Goal: Task Accomplishment & Management: Manage account settings

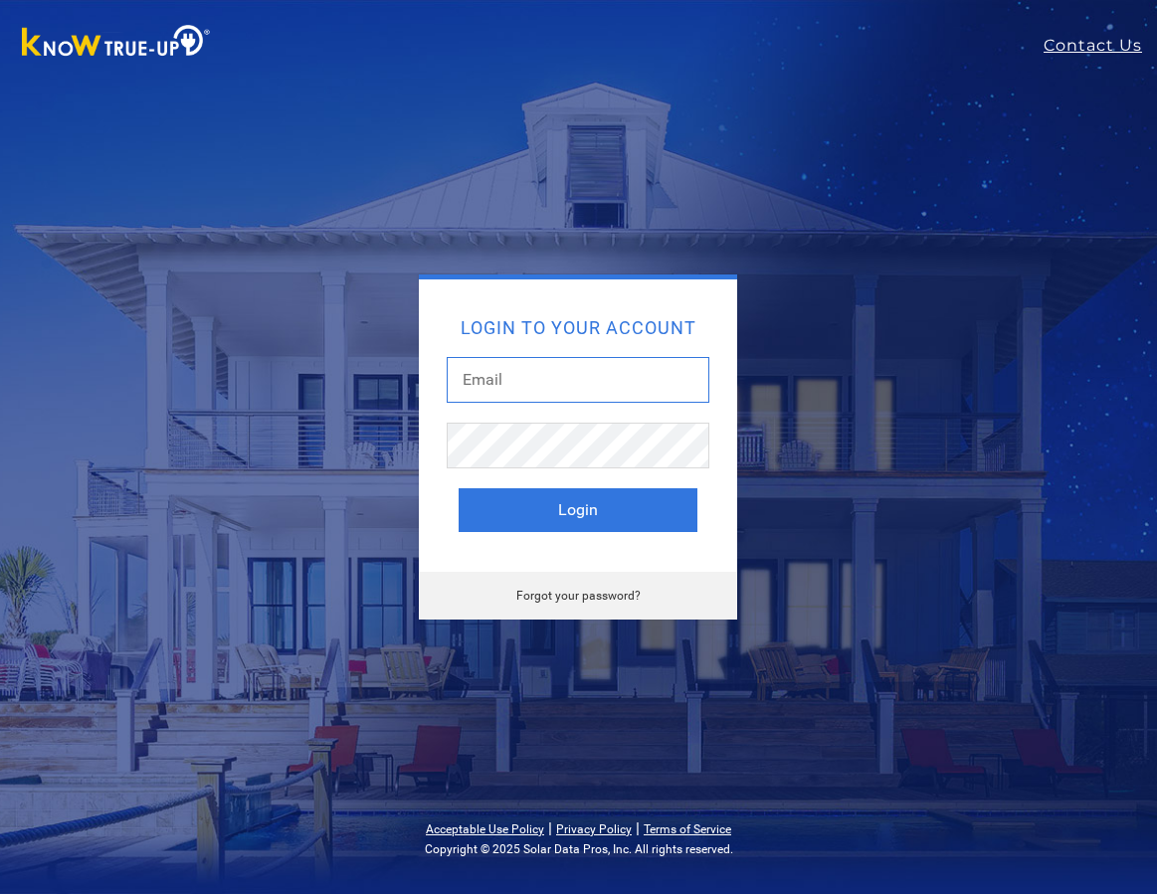
click at [507, 382] on input "text" at bounding box center [578, 380] width 263 height 46
type input "[EMAIL_ADDRESS][DOMAIN_NAME]"
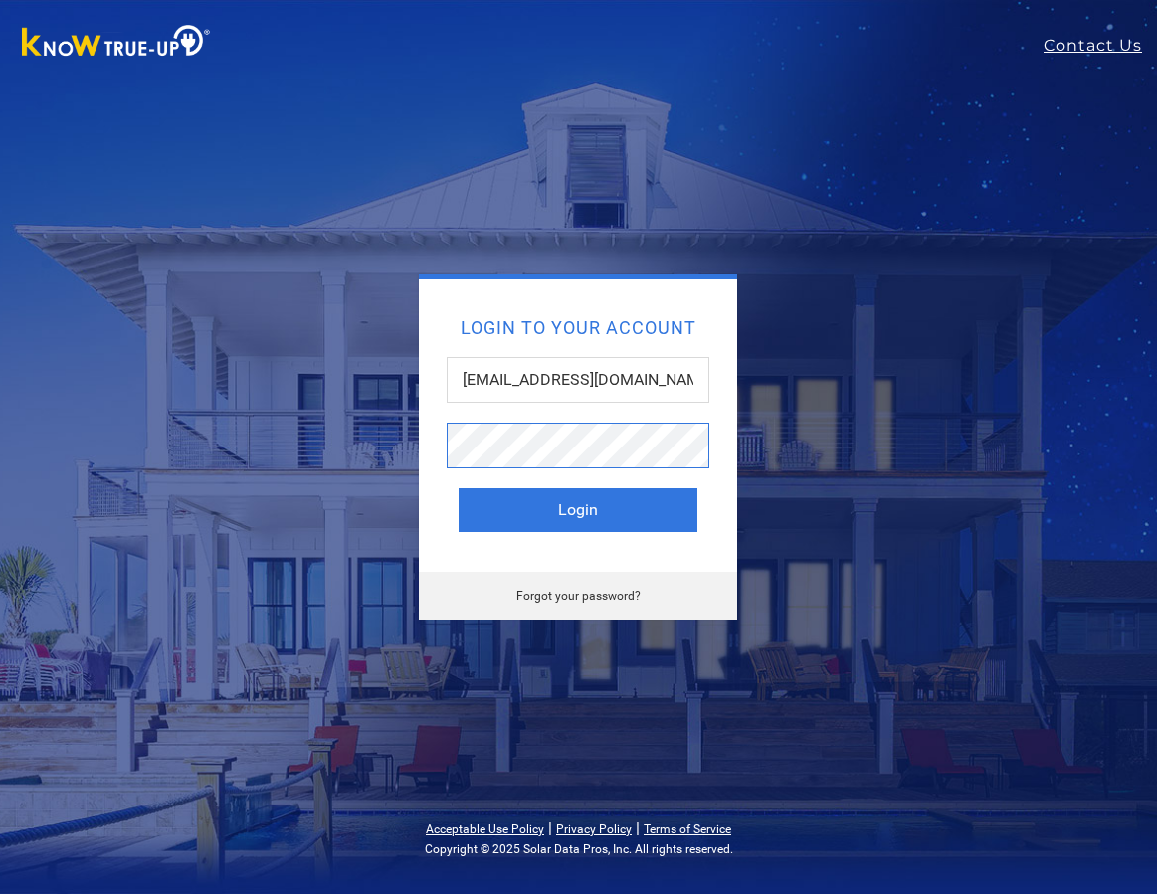
click at [459, 488] on button "Login" at bounding box center [578, 510] width 239 height 44
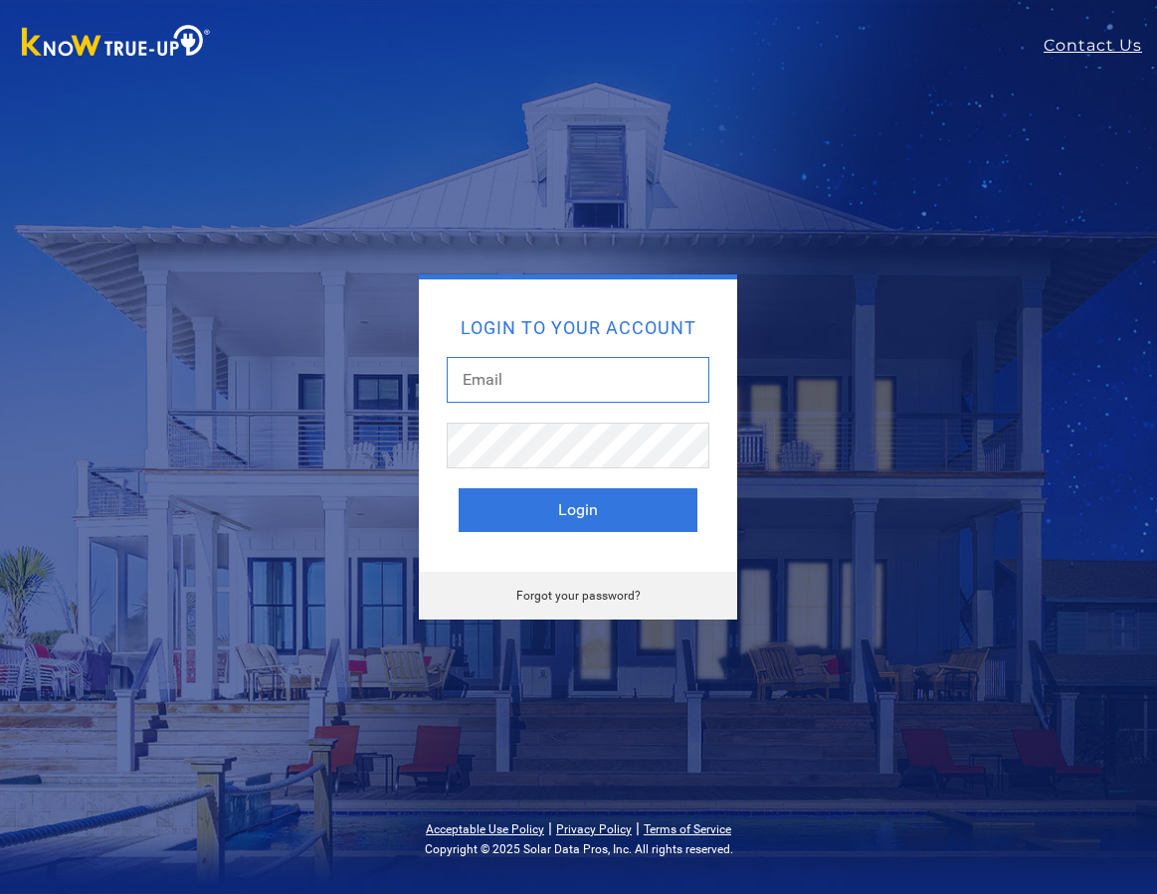
click at [493, 379] on input "text" at bounding box center [578, 380] width 263 height 46
type input "[EMAIL_ADDRESS][DOMAIN_NAME]"
click at [572, 594] on link "Forgot your password?" at bounding box center [578, 596] width 124 height 14
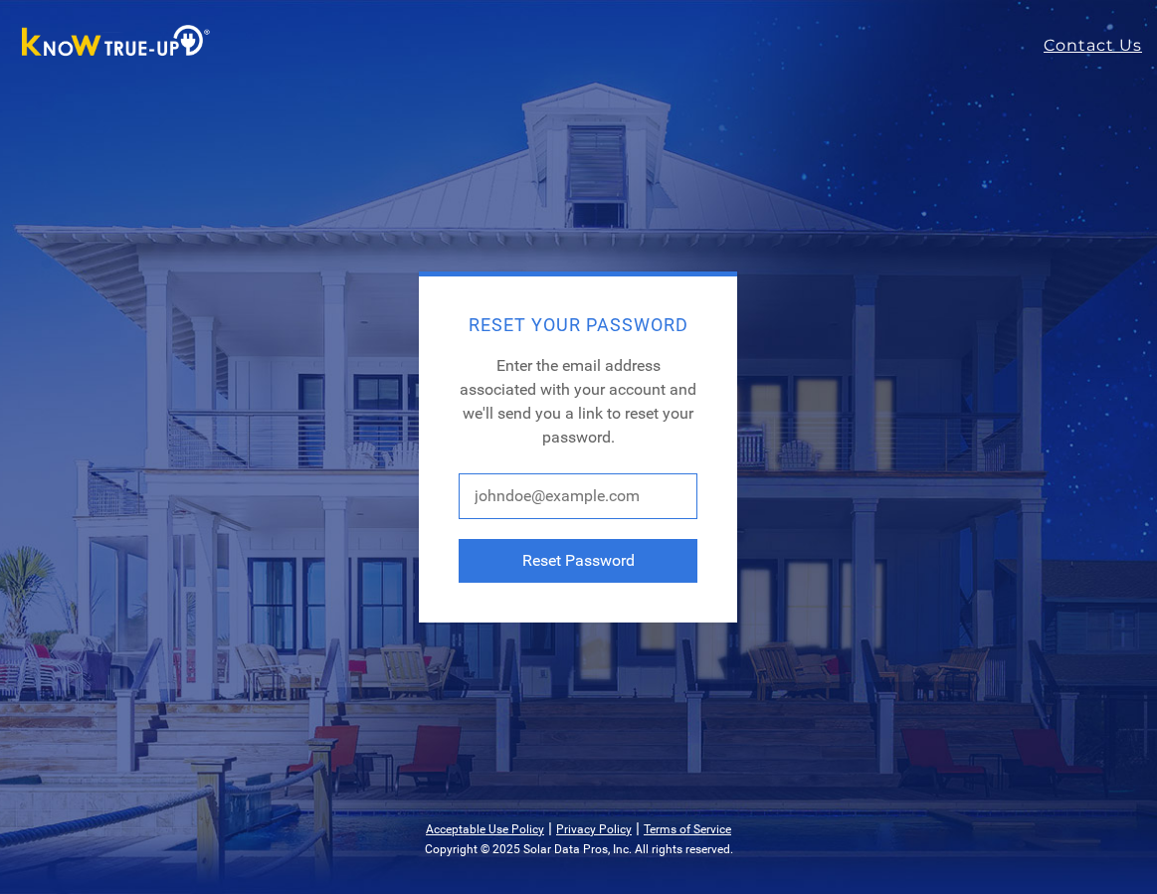
click at [517, 499] on input "text" at bounding box center [578, 496] width 239 height 46
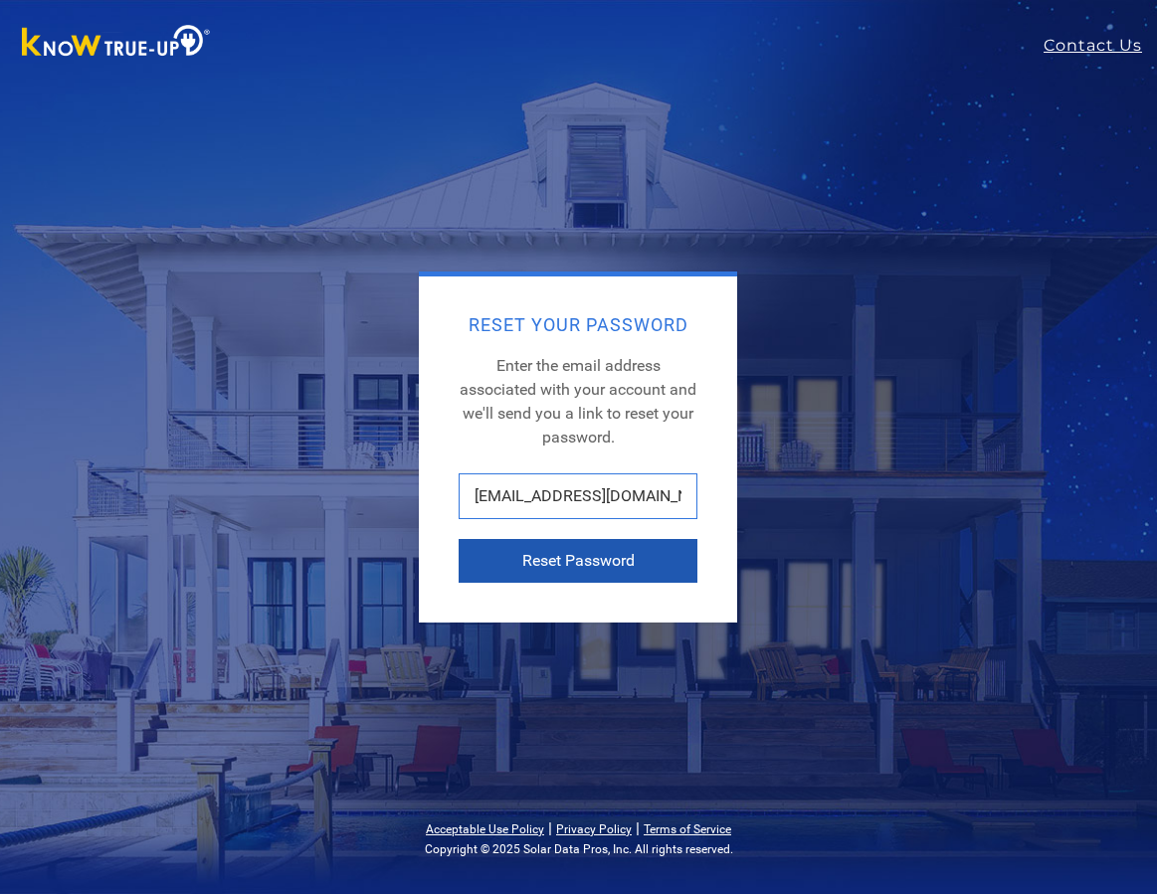
type input "[EMAIL_ADDRESS][DOMAIN_NAME]"
click at [556, 557] on button "Reset Password" at bounding box center [578, 561] width 239 height 44
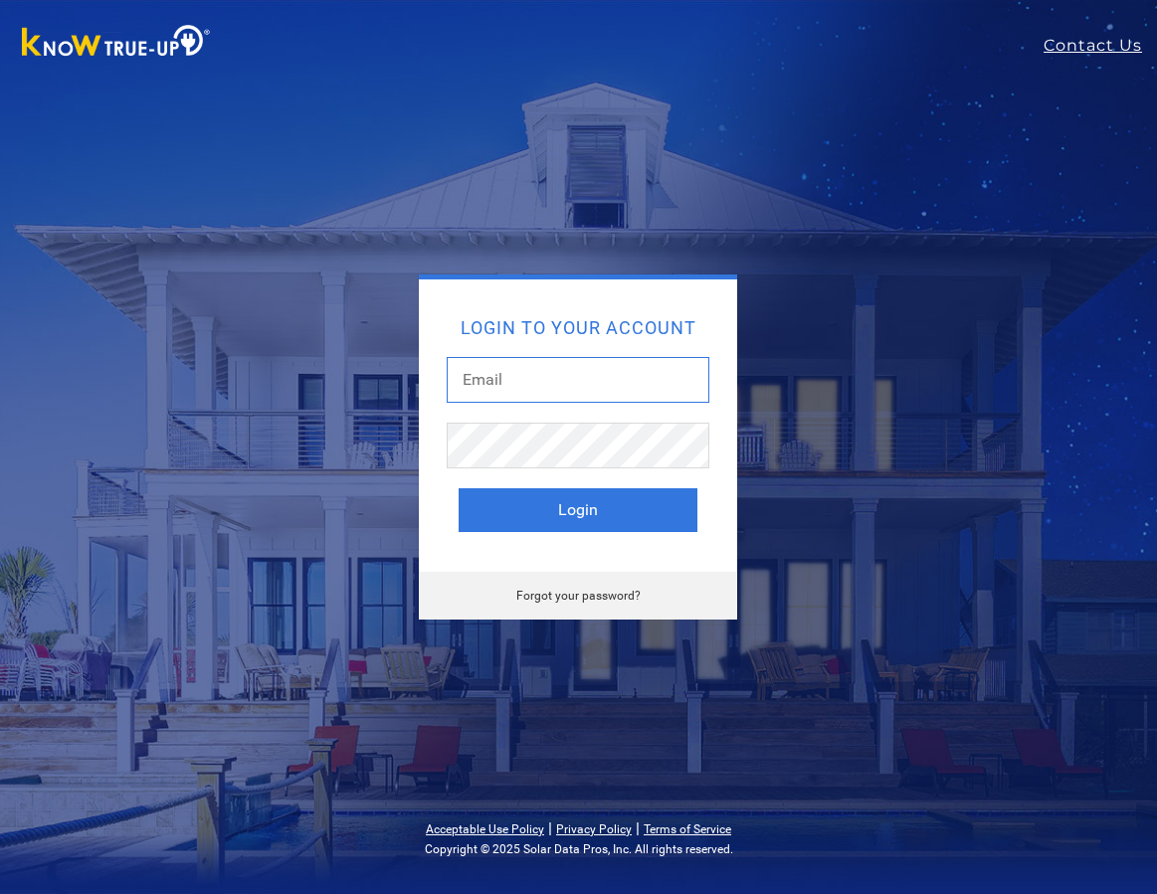
click at [531, 380] on input "text" at bounding box center [578, 380] width 263 height 46
click at [668, 295] on div "Login to your account Login" at bounding box center [578, 426] width 318 height 292
